Goal: Information Seeking & Learning: Check status

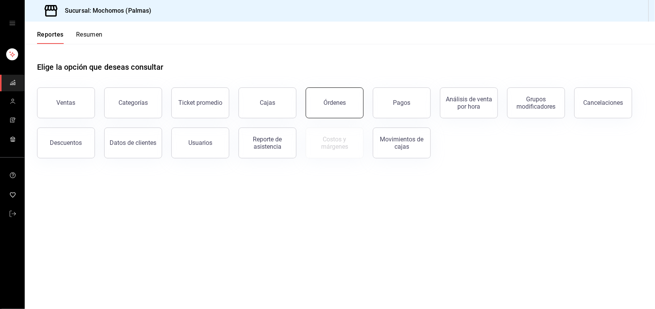
click at [330, 106] on button "Órdenes" at bounding box center [335, 103] width 58 height 31
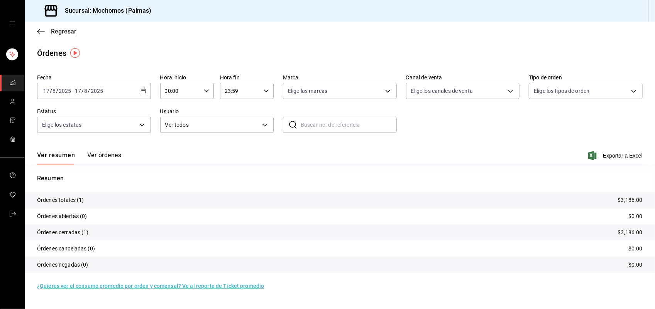
click at [70, 32] on span "Regresar" at bounding box center [63, 31] width 25 height 7
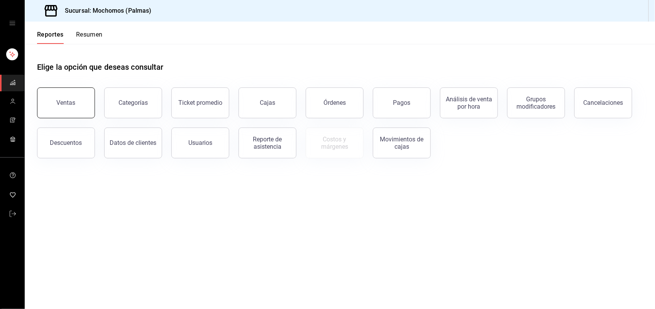
click at [62, 113] on button "Ventas" at bounding box center [66, 103] width 58 height 31
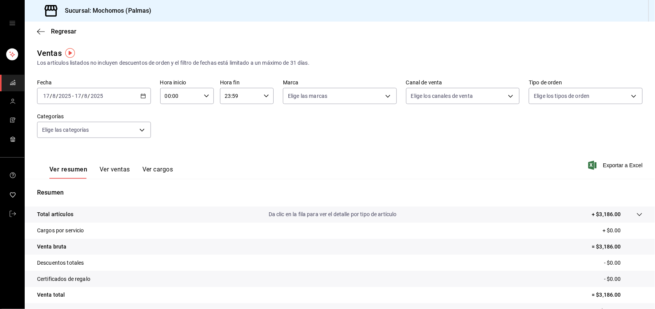
click at [125, 96] on div "[DATE] [DATE] - [DATE] [DATE]" at bounding box center [94, 96] width 114 height 16
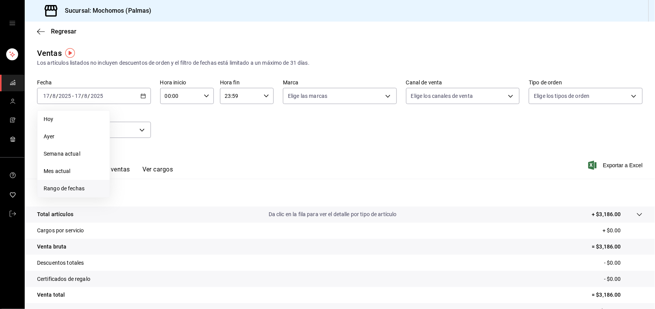
click at [72, 186] on span "Rango de fechas" at bounding box center [74, 189] width 60 height 8
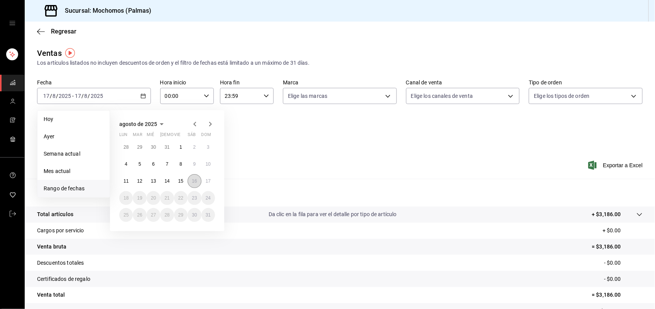
click at [189, 180] on button "16" at bounding box center [194, 181] width 14 height 14
click at [206, 181] on abbr "17" at bounding box center [208, 181] width 5 height 5
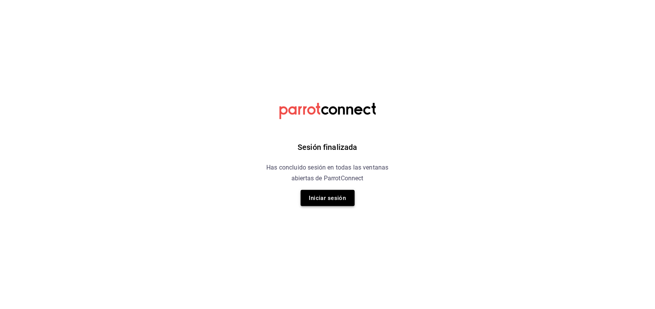
click at [309, 202] on button "Iniciar sesión" at bounding box center [328, 198] width 54 height 16
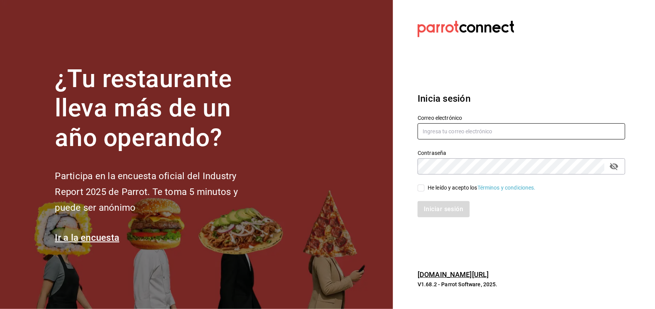
type input "antonio.hernandez@grupocosteno.com"
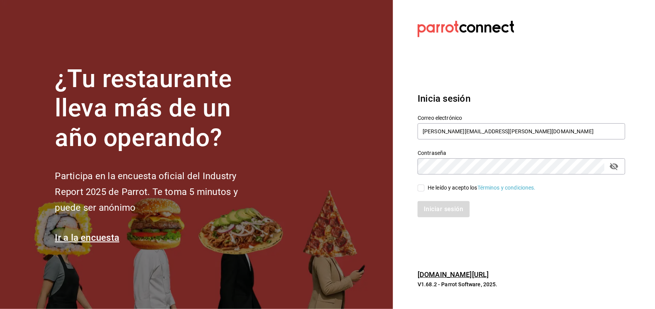
click at [424, 186] on input "He leído y acepto los Términos y condiciones." at bounding box center [420, 188] width 7 height 7
checkbox input "true"
click at [432, 204] on button "Iniciar sesión" at bounding box center [443, 209] width 52 height 16
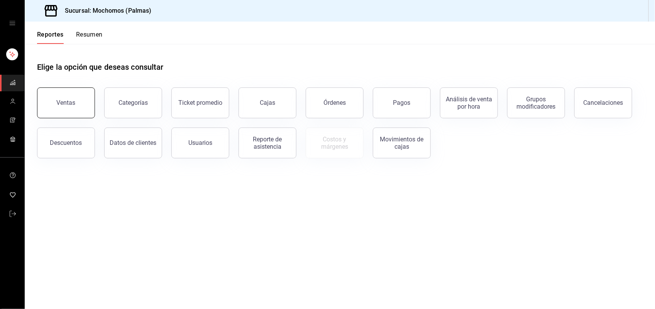
click at [55, 100] on button "Ventas" at bounding box center [66, 103] width 58 height 31
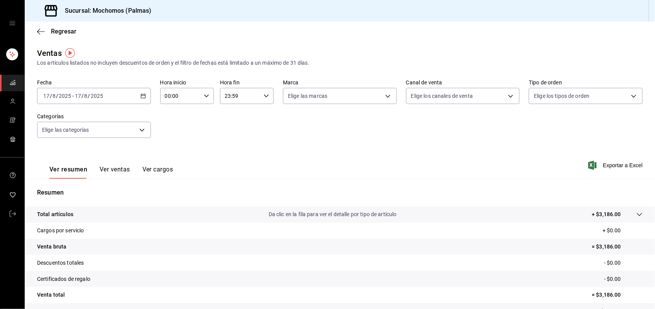
click at [112, 98] on div "[DATE] [DATE] - [DATE] [DATE]" at bounding box center [94, 96] width 114 height 16
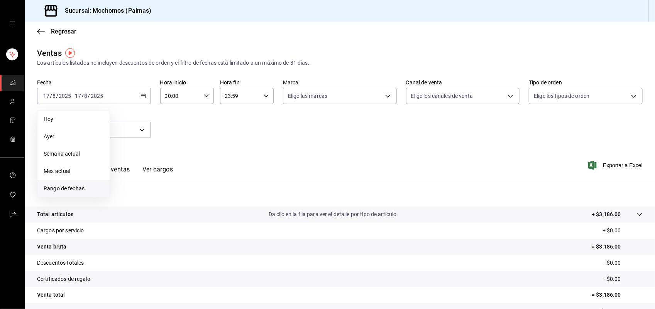
click at [84, 184] on li "Rango de fechas" at bounding box center [73, 188] width 72 height 17
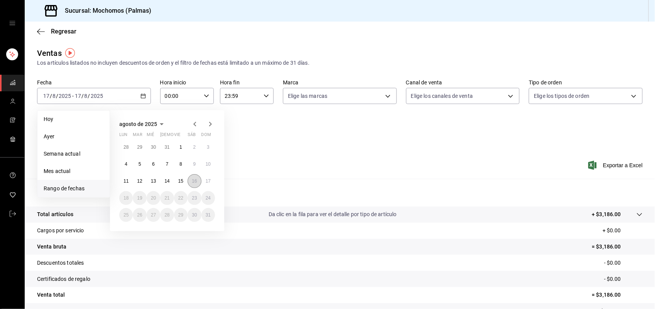
click at [195, 182] on abbr "16" at bounding box center [194, 181] width 5 height 5
click at [207, 182] on abbr "17" at bounding box center [208, 181] width 5 height 5
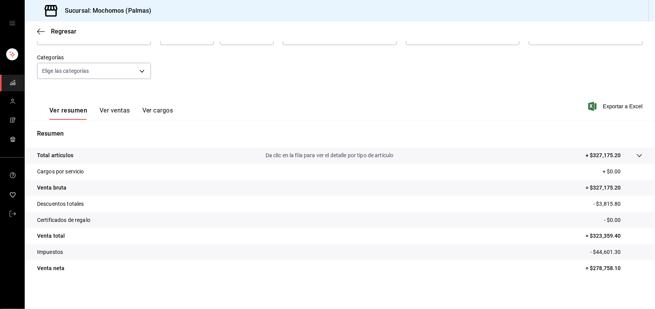
scroll to position [60, 0]
click at [637, 155] on icon at bounding box center [639, 155] width 5 height 3
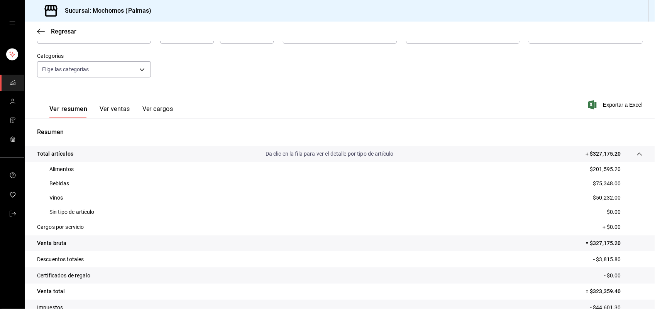
scroll to position [96, 0]
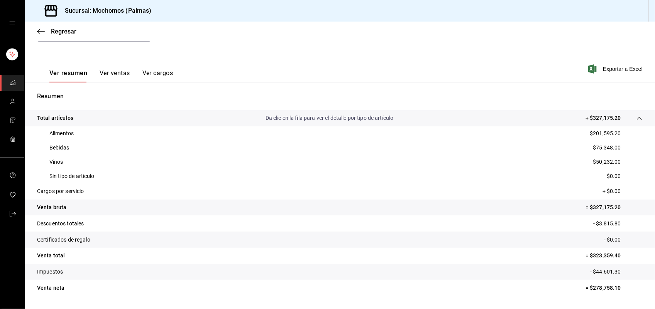
click at [117, 73] on button "Ver ventas" at bounding box center [115, 75] width 30 height 13
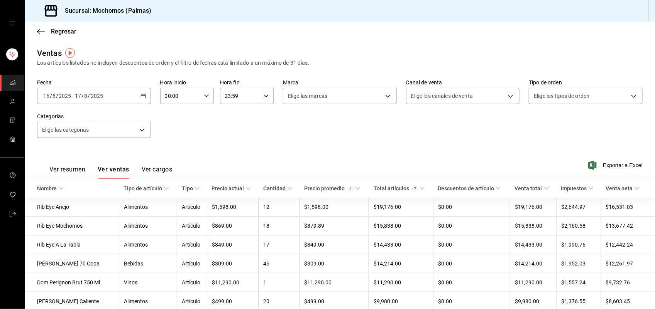
click at [60, 189] on \(Stroke\) at bounding box center [61, 188] width 5 height 3
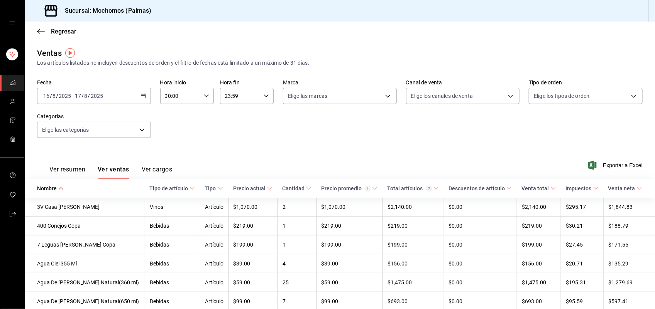
click at [306, 188] on icon at bounding box center [308, 188] width 5 height 5
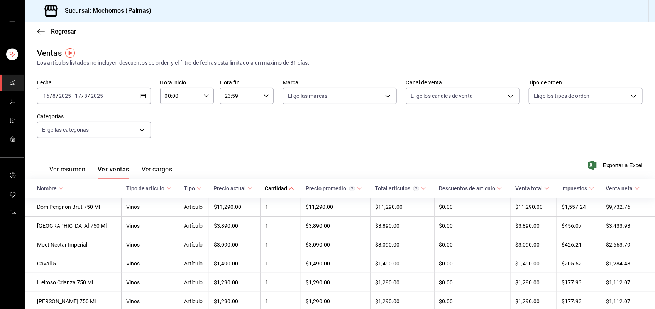
click at [292, 188] on icon at bounding box center [291, 188] width 5 height 5
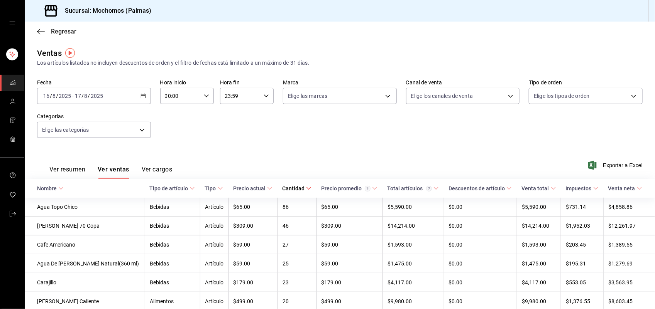
click at [68, 33] on span "Regresar" at bounding box center [63, 31] width 25 height 7
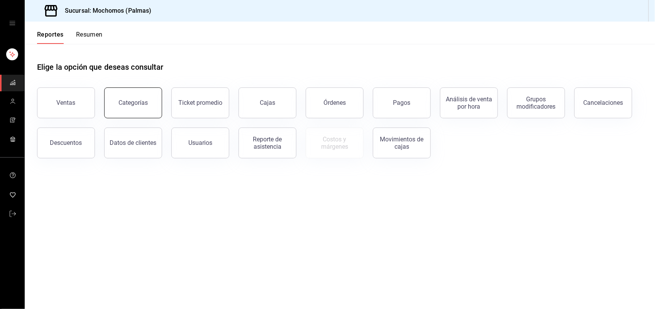
click at [122, 105] on div "Categorías" at bounding box center [132, 102] width 29 height 7
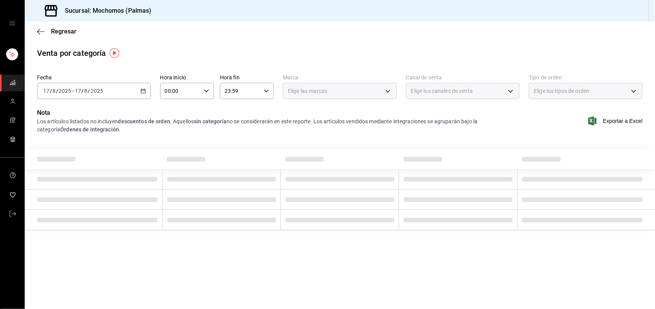
click at [143, 93] on icon "button" at bounding box center [142, 90] width 5 height 5
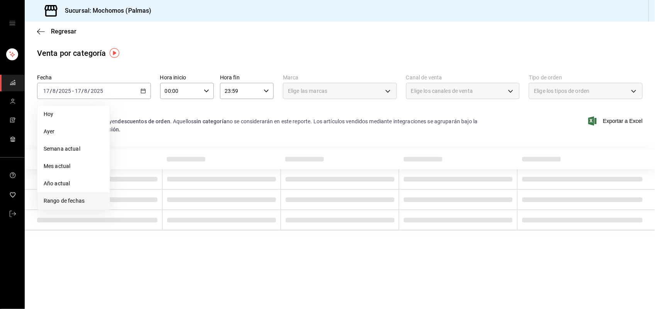
click at [74, 195] on li "Rango de fechas" at bounding box center [73, 201] width 72 height 17
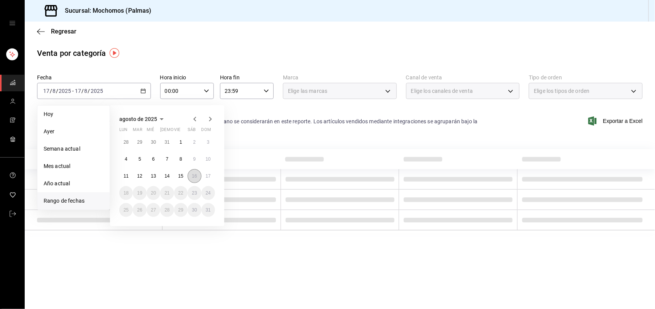
click at [193, 176] on abbr "16" at bounding box center [194, 176] width 5 height 5
click at [203, 176] on button "17" at bounding box center [208, 176] width 14 height 14
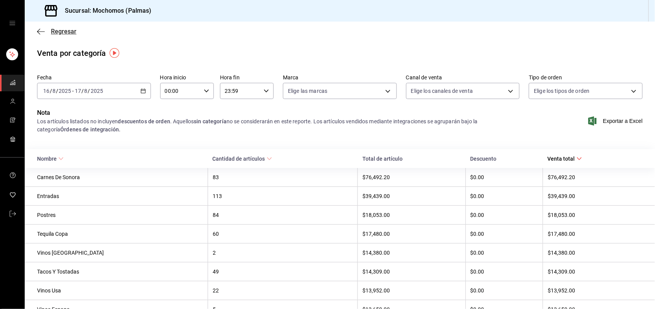
click at [56, 33] on span "Regresar" at bounding box center [63, 31] width 25 height 7
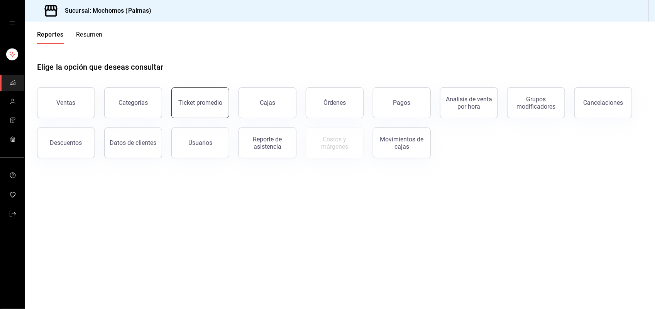
click at [203, 112] on button "Ticket promedio" at bounding box center [200, 103] width 58 height 31
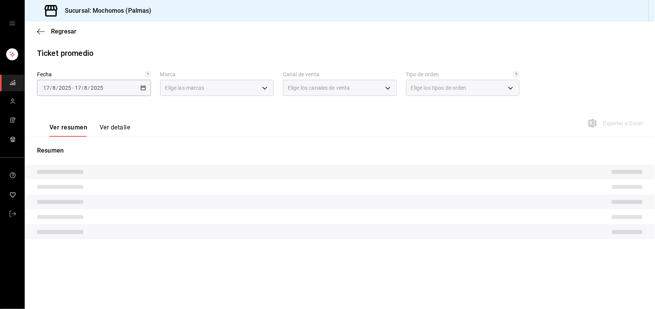
type input "70f98016-ab90-4f26-81e6-ab4884d8d8a0"
type input "PARROT,UBER_EATS,RAPPI,DIDI_FOOD,ONLINE"
type input "1406dacc-122d-474b-a961-72adf1b142d8,23052771-8e1b-43e3-b7da-1a661d939937,EXTER…"
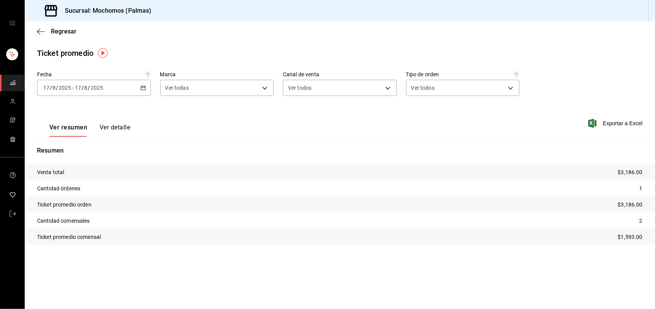
click at [143, 86] on icon "button" at bounding box center [142, 87] width 5 height 5
click at [80, 180] on span "Rango de fechas" at bounding box center [74, 181] width 60 height 8
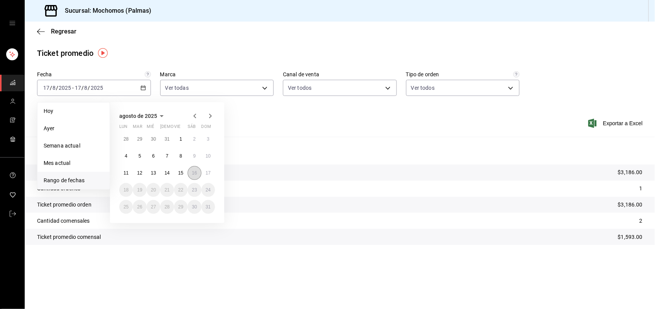
click at [194, 169] on button "16" at bounding box center [194, 173] width 14 height 14
click at [207, 172] on abbr "17" at bounding box center [208, 173] width 5 height 5
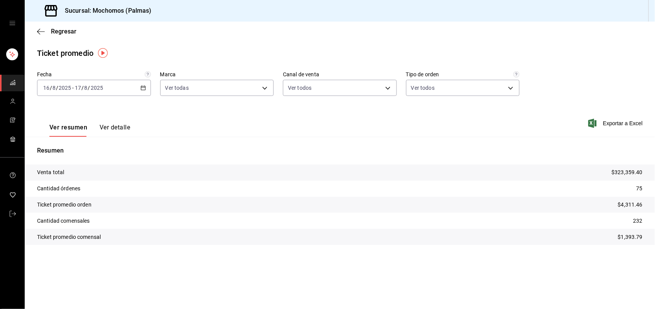
click at [143, 89] on icon "button" at bounding box center [142, 87] width 5 height 5
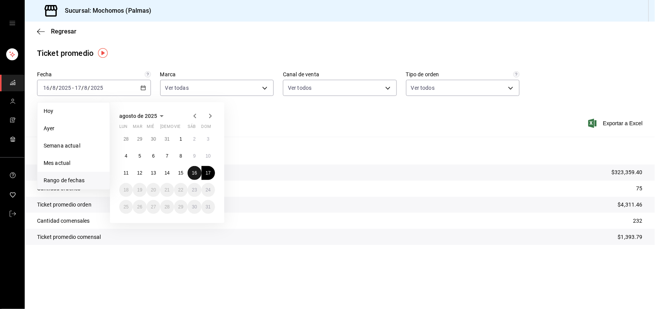
click at [192, 172] on abbr "16" at bounding box center [194, 173] width 5 height 5
click at [206, 173] on abbr "17" at bounding box center [208, 173] width 5 height 5
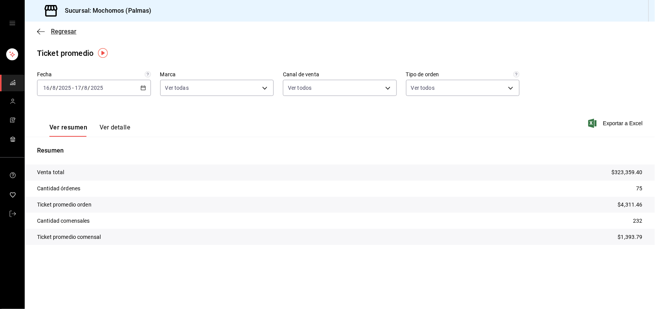
click at [68, 32] on span "Regresar" at bounding box center [63, 31] width 25 height 7
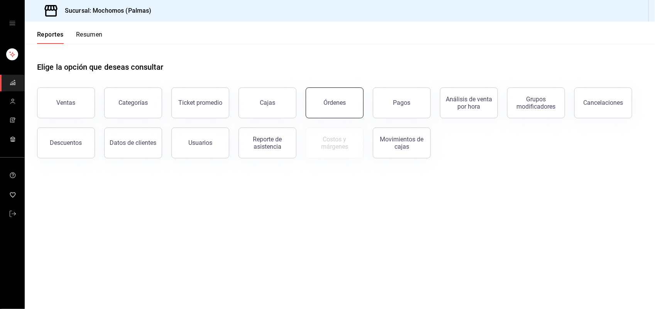
click at [355, 99] on button "Órdenes" at bounding box center [335, 103] width 58 height 31
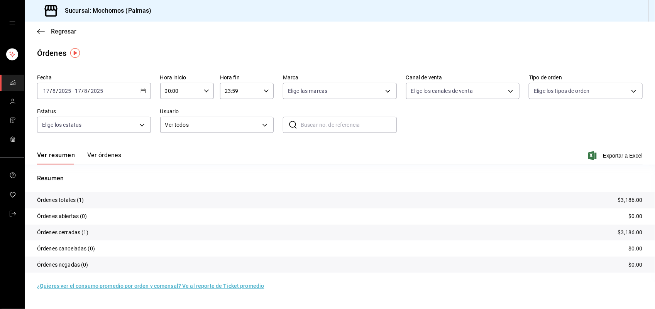
click at [68, 32] on span "Regresar" at bounding box center [63, 31] width 25 height 7
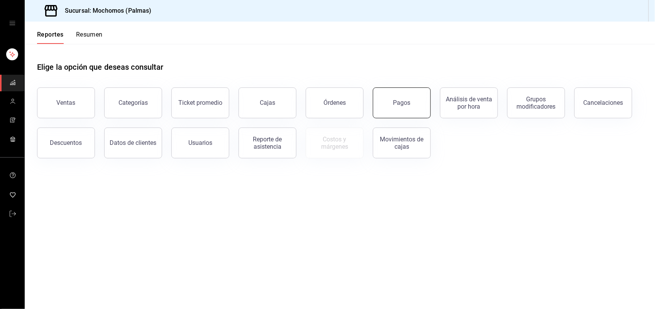
click at [402, 101] on div "Pagos" at bounding box center [401, 102] width 17 height 7
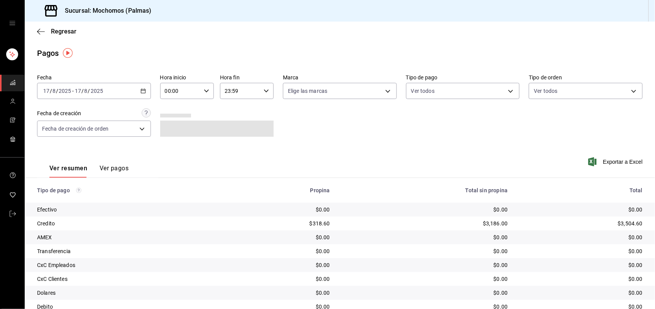
click at [141, 92] on icon "button" at bounding box center [142, 90] width 5 height 5
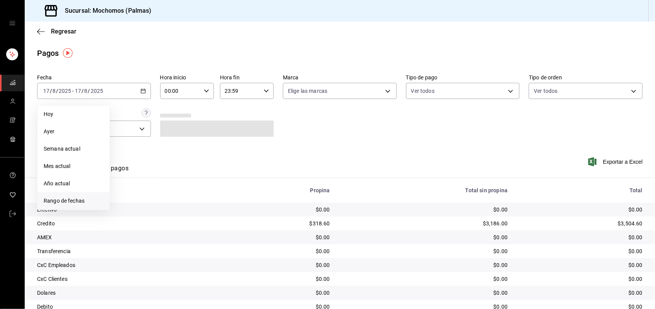
click at [72, 197] on span "Rango de fechas" at bounding box center [74, 201] width 60 height 8
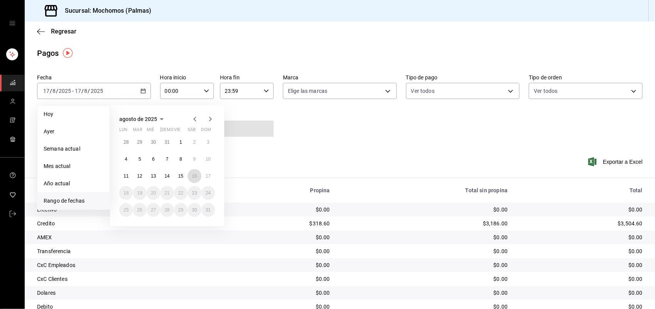
click at [193, 174] on abbr "16" at bounding box center [194, 176] width 5 height 5
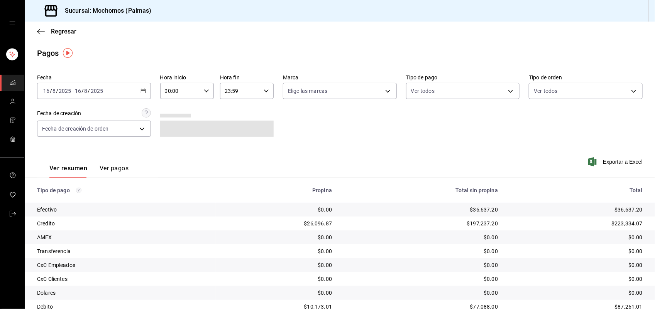
click at [205, 176] on div "Ver resumen Ver pagos Exportar a Excel" at bounding box center [340, 166] width 630 height 41
click at [140, 91] on icon "button" at bounding box center [142, 90] width 5 height 5
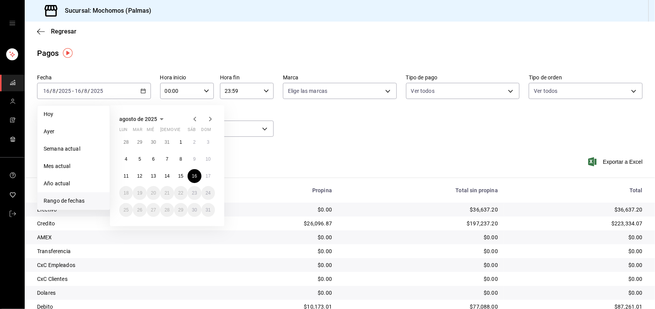
click at [81, 199] on span "Rango de fechas" at bounding box center [74, 201] width 60 height 8
click at [192, 177] on abbr "16" at bounding box center [194, 176] width 5 height 5
click at [208, 176] on abbr "17" at bounding box center [208, 176] width 5 height 5
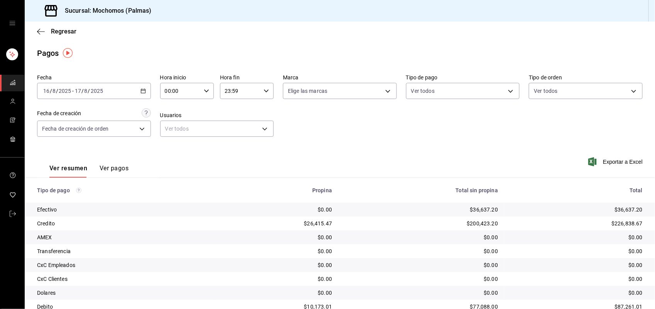
click at [263, 90] on icon "button" at bounding box center [265, 90] width 5 height 5
click at [287, 143] on div at bounding box center [327, 154] width 655 height 309
click at [265, 91] on icon "button" at bounding box center [265, 90] width 5 height 5
click at [231, 119] on button "21" at bounding box center [232, 126] width 24 height 15
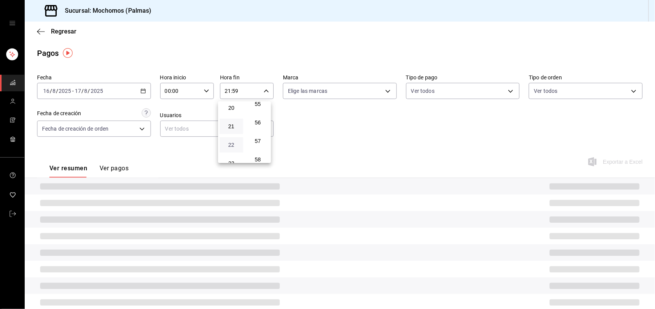
click at [231, 142] on span "22" at bounding box center [231, 145] width 14 height 6
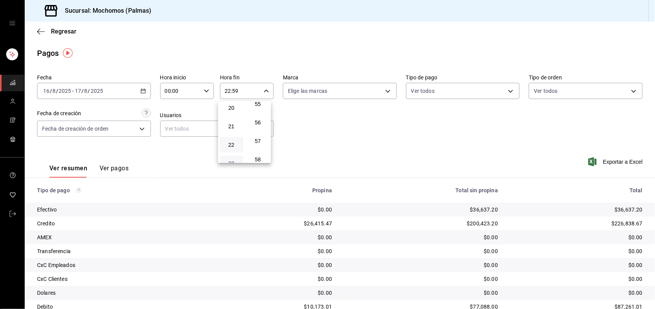
click at [228, 160] on span "23" at bounding box center [231, 163] width 14 height 6
click at [235, 123] on span "21" at bounding box center [231, 126] width 14 height 6
type input "21:59"
click at [236, 113] on button "03" at bounding box center [232, 120] width 24 height 15
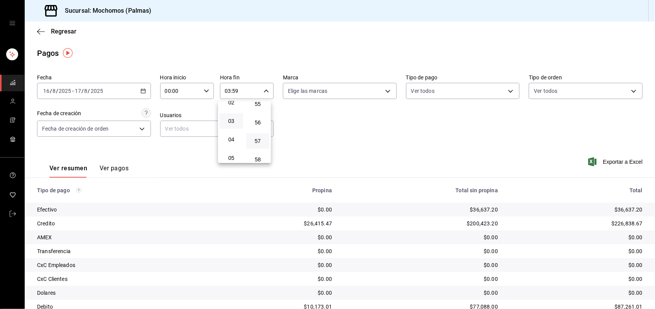
click at [257, 133] on button "57" at bounding box center [258, 140] width 24 height 15
type input "03:57"
click at [262, 128] on span "01" at bounding box center [258, 129] width 14 height 6
type input "03:01"
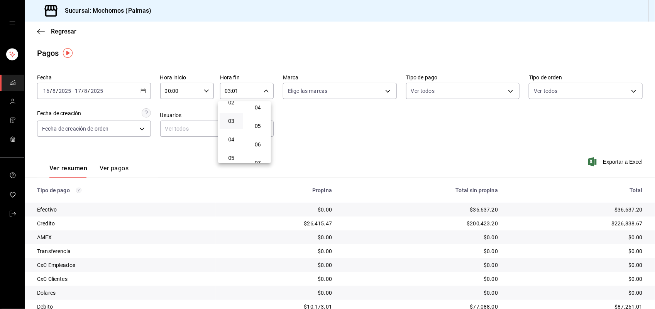
click at [287, 126] on div at bounding box center [327, 154] width 655 height 309
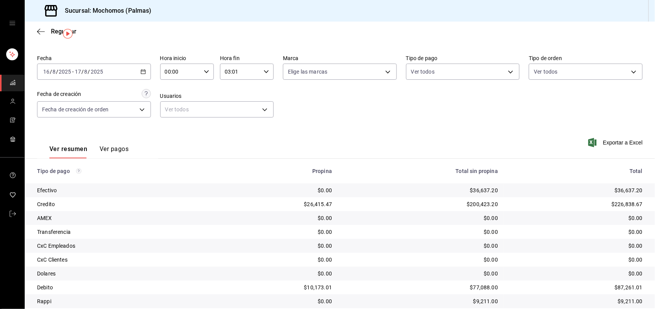
scroll to position [45, 0]
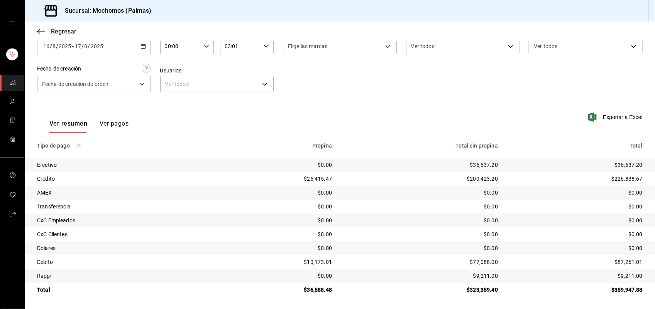
click at [62, 31] on span "Regresar" at bounding box center [63, 31] width 25 height 7
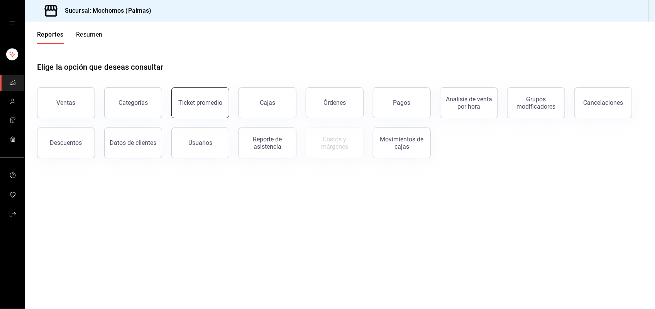
click at [195, 107] on button "Ticket promedio" at bounding box center [200, 103] width 58 height 31
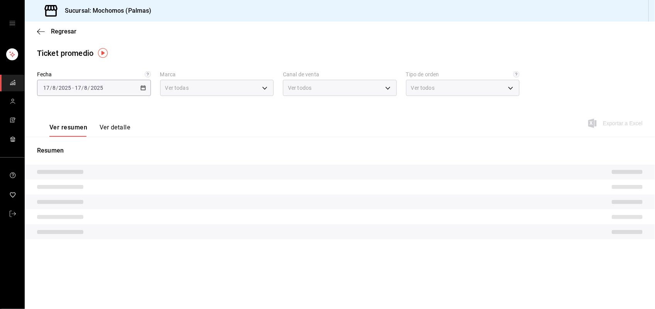
type input "70f98016-ab90-4f26-81e6-ab4884d8d8a0"
type input "PARROT,UBER_EATS,RAPPI,DIDI_FOOD,ONLINE"
type input "1406dacc-122d-474b-a961-72adf1b142d8,23052771-8e1b-43e3-b7da-1a661d939937,EXTER…"
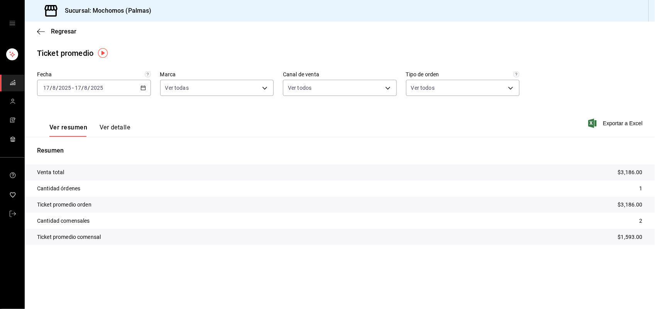
click at [143, 87] on icon "button" at bounding box center [142, 87] width 5 height 5
click at [80, 178] on span "Rango de fechas" at bounding box center [74, 181] width 60 height 8
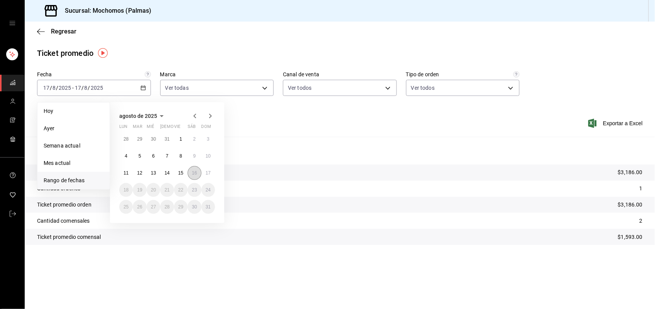
click at [191, 172] on button "16" at bounding box center [194, 173] width 14 height 14
click at [208, 176] on button "17" at bounding box center [208, 173] width 14 height 14
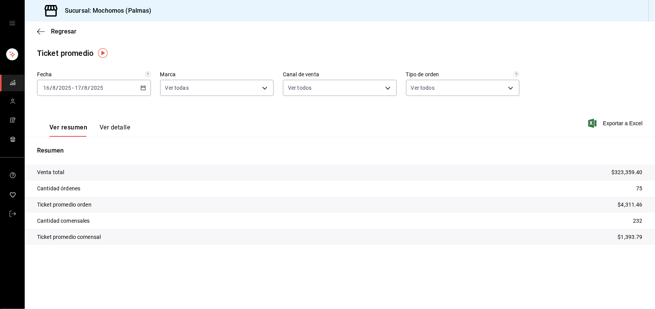
click at [140, 89] on icon "button" at bounding box center [142, 87] width 5 height 5
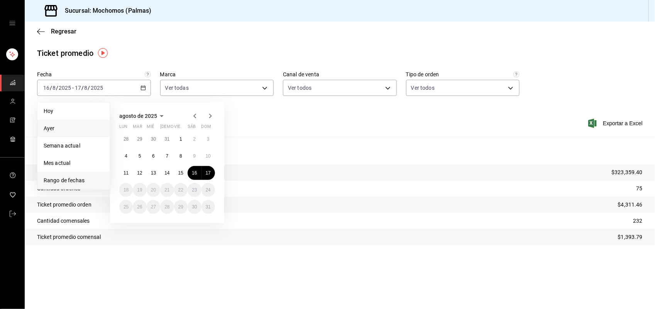
click at [85, 124] on li "Ayer" at bounding box center [73, 128] width 72 height 17
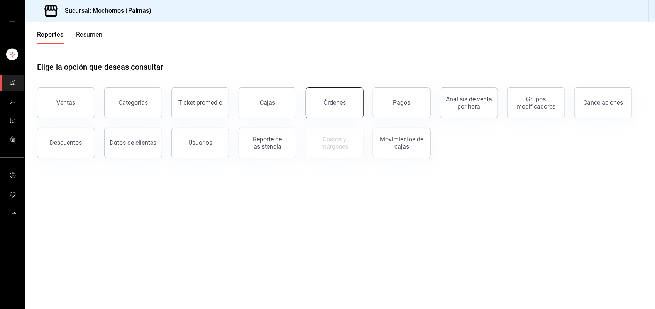
click at [331, 101] on div "Órdenes" at bounding box center [334, 102] width 22 height 7
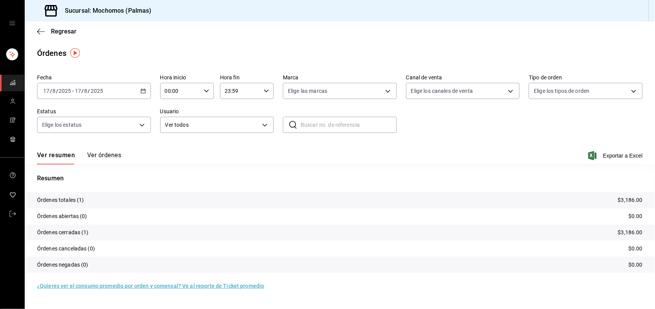
click at [144, 87] on div "[DATE] [DATE] - [DATE] [DATE]" at bounding box center [94, 91] width 114 height 16
click at [80, 198] on span "Rango de fechas" at bounding box center [74, 201] width 60 height 8
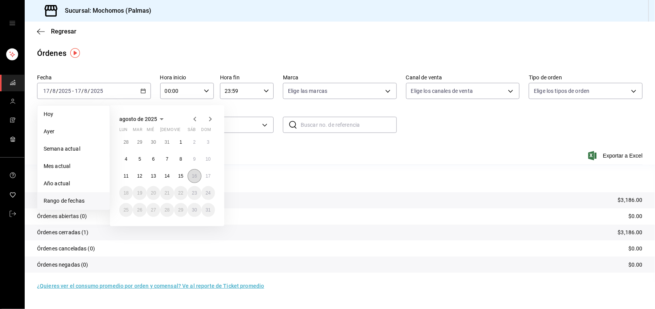
click at [193, 179] on button "16" at bounding box center [194, 176] width 14 height 14
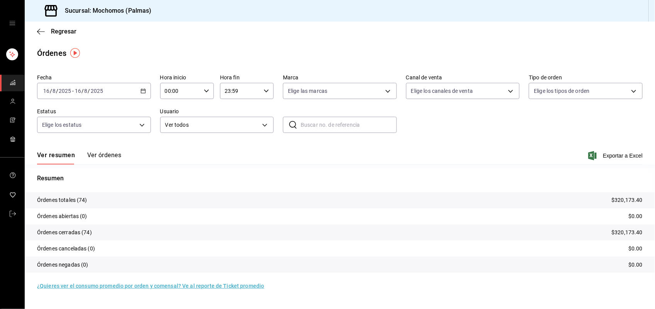
click at [143, 91] on icon "button" at bounding box center [142, 90] width 5 height 5
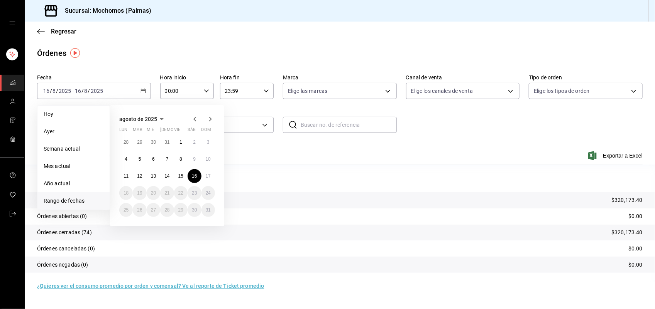
click at [81, 200] on span "Rango de fechas" at bounding box center [74, 201] width 60 height 8
click at [208, 174] on abbr "17" at bounding box center [208, 176] width 5 height 5
click at [66, 202] on span "Rango de fechas" at bounding box center [74, 201] width 60 height 8
click at [196, 176] on abbr "16" at bounding box center [194, 176] width 5 height 5
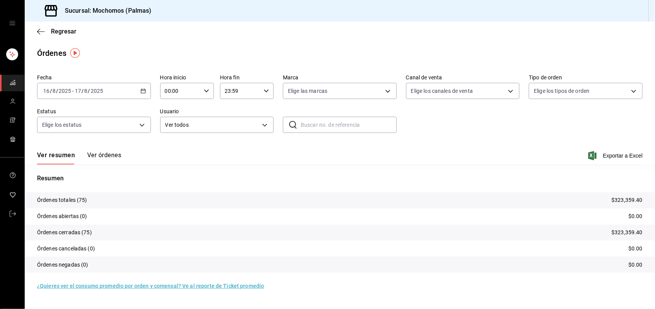
click at [144, 93] on icon "button" at bounding box center [142, 90] width 5 height 5
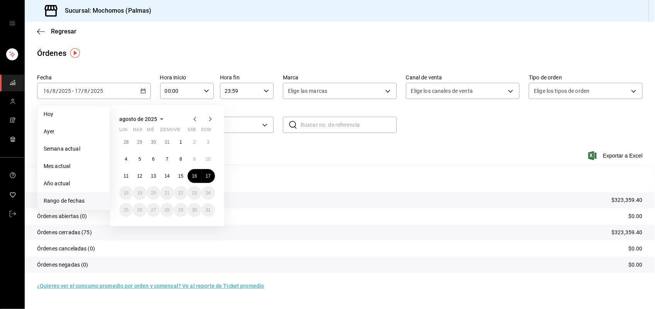
click at [75, 200] on span "Rango de fechas" at bounding box center [74, 201] width 60 height 8
click at [58, 201] on span "Rango de fechas" at bounding box center [74, 201] width 60 height 8
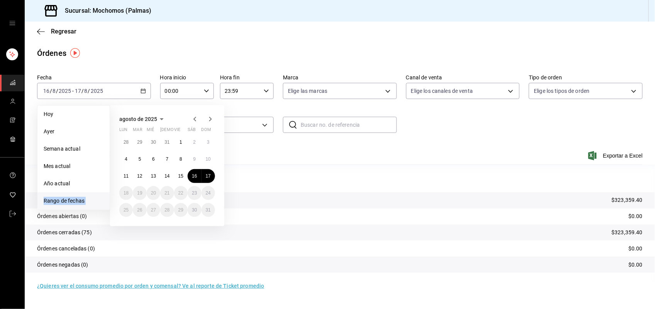
click at [58, 201] on span "Rango de fechas" at bounding box center [74, 201] width 60 height 8
click at [196, 171] on button "16" at bounding box center [194, 176] width 14 height 14
click at [206, 174] on abbr "17" at bounding box center [208, 176] width 5 height 5
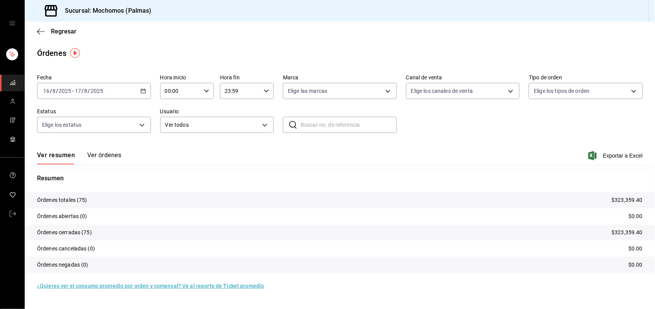
click at [209, 94] on div "00:00 Hora inicio" at bounding box center [187, 91] width 54 height 16
click at [172, 146] on span "02" at bounding box center [173, 148] width 15 height 6
type input "02:00"
click at [173, 144] on span "04" at bounding box center [173, 146] width 15 height 6
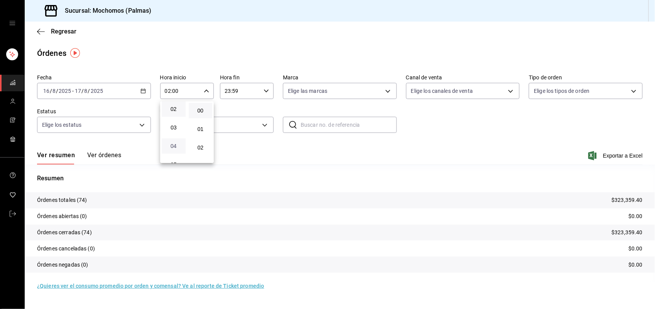
type input "04:00"
click at [175, 143] on span "04" at bounding box center [173, 146] width 15 height 6
click at [244, 163] on div at bounding box center [327, 154] width 655 height 309
click at [261, 163] on div "Ver resumen Ver órdenes Exportar a Excel" at bounding box center [339, 153] width 605 height 22
click at [267, 91] on icon "button" at bounding box center [265, 90] width 5 height 5
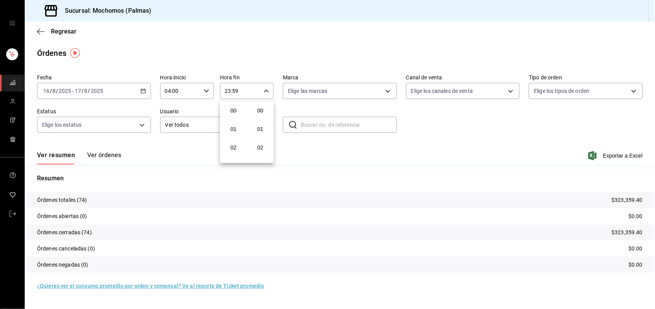
scroll to position [1025, 0]
click at [240, 157] on button "23" at bounding box center [233, 163] width 24 height 15
click at [330, 149] on div at bounding box center [327, 154] width 655 height 309
click at [63, 34] on span "Regresar" at bounding box center [63, 31] width 25 height 7
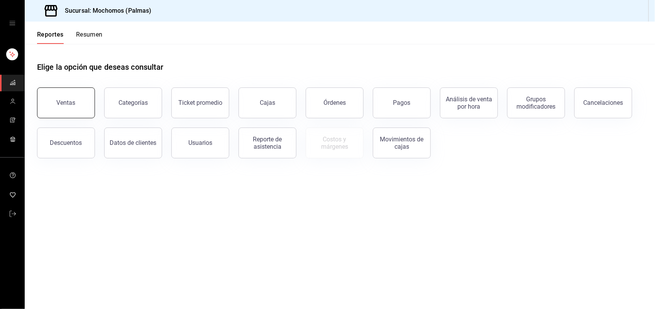
click at [73, 107] on button "Ventas" at bounding box center [66, 103] width 58 height 31
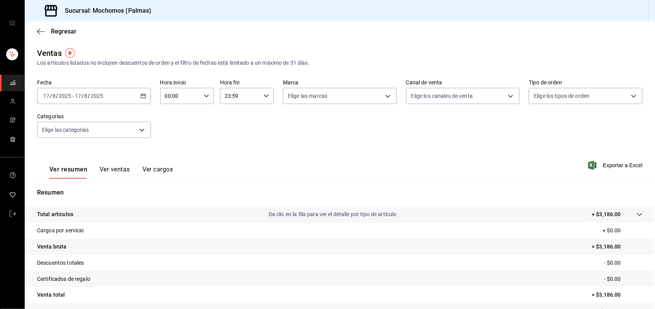
click at [143, 96] on icon "button" at bounding box center [142, 95] width 5 height 5
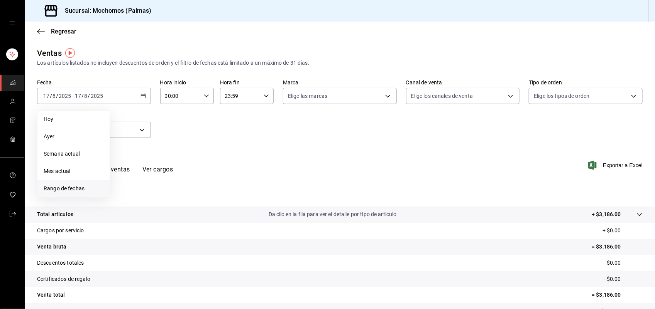
click at [78, 188] on span "Rango de fechas" at bounding box center [74, 189] width 60 height 8
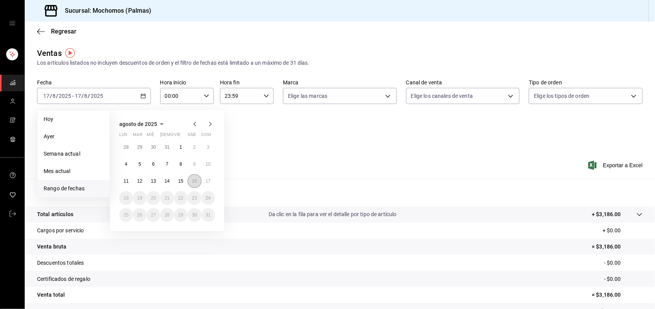
click at [193, 182] on abbr "16" at bounding box center [194, 181] width 5 height 5
click at [208, 182] on abbr "17" at bounding box center [208, 181] width 5 height 5
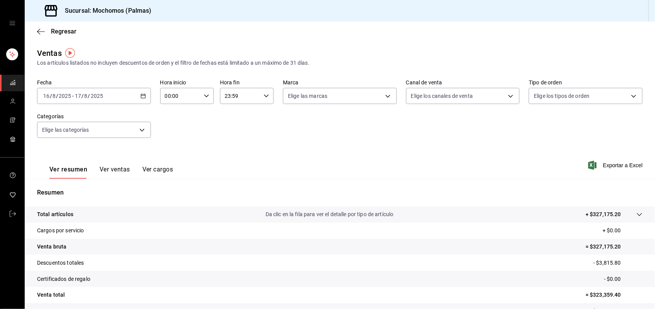
click at [204, 95] on icon "button" at bounding box center [206, 95] width 5 height 5
click at [172, 150] on span "02" at bounding box center [172, 153] width 14 height 6
type input "02:00"
click at [172, 149] on span "04" at bounding box center [172, 151] width 14 height 6
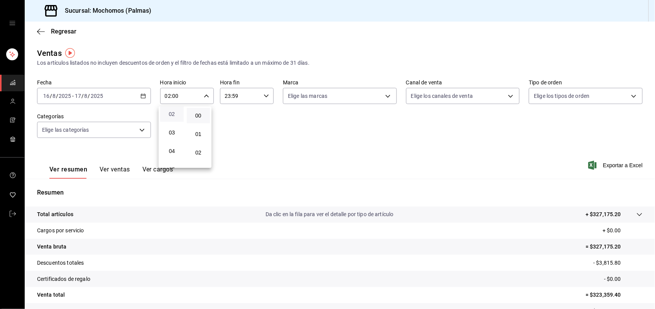
type input "04:00"
click at [198, 117] on span "00" at bounding box center [198, 116] width 14 height 6
click at [174, 148] on span "04" at bounding box center [172, 151] width 14 height 6
click at [200, 149] on span "03" at bounding box center [198, 152] width 14 height 6
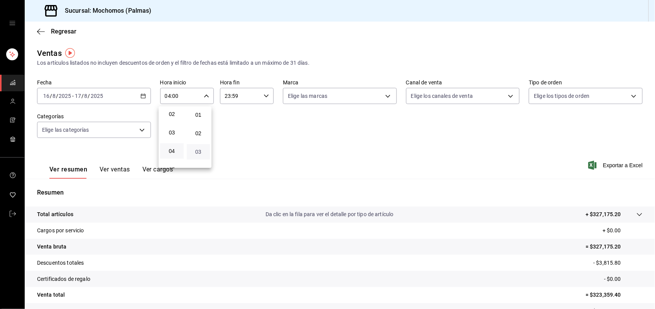
type input "04:03"
click at [305, 157] on div at bounding box center [327, 154] width 655 height 309
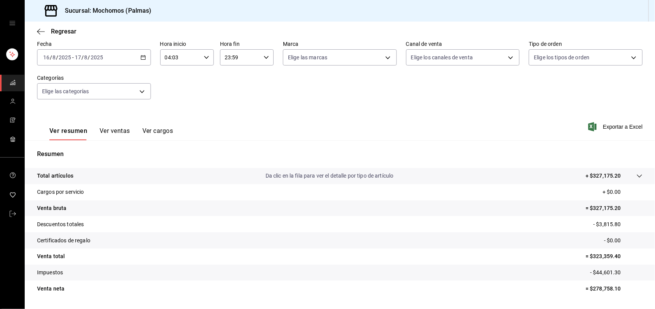
scroll to position [58, 0]
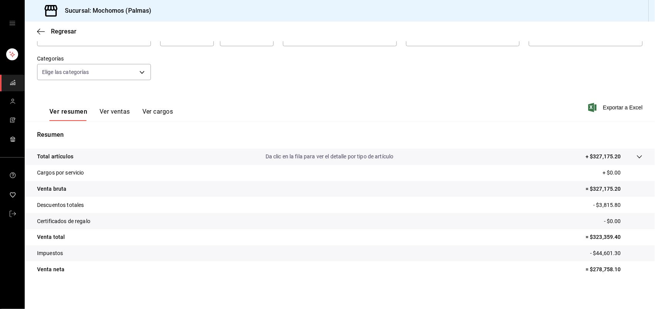
click at [636, 157] on icon at bounding box center [639, 157] width 6 height 6
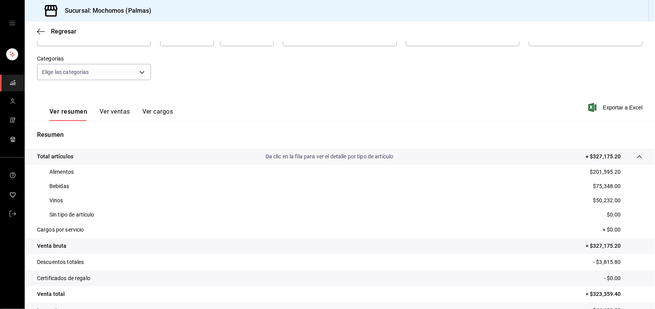
click at [118, 110] on button "Ver ventas" at bounding box center [115, 114] width 30 height 13
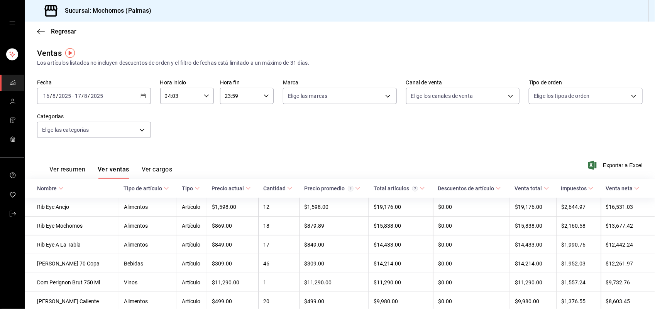
click at [164, 189] on icon at bounding box center [166, 188] width 5 height 5
click at [164, 189] on \(Stroke\) at bounding box center [166, 188] width 5 height 3
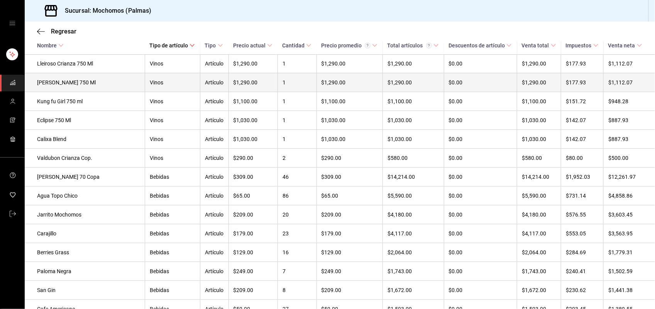
scroll to position [366, 0]
